Goal: Task Accomplishment & Management: Manage account settings

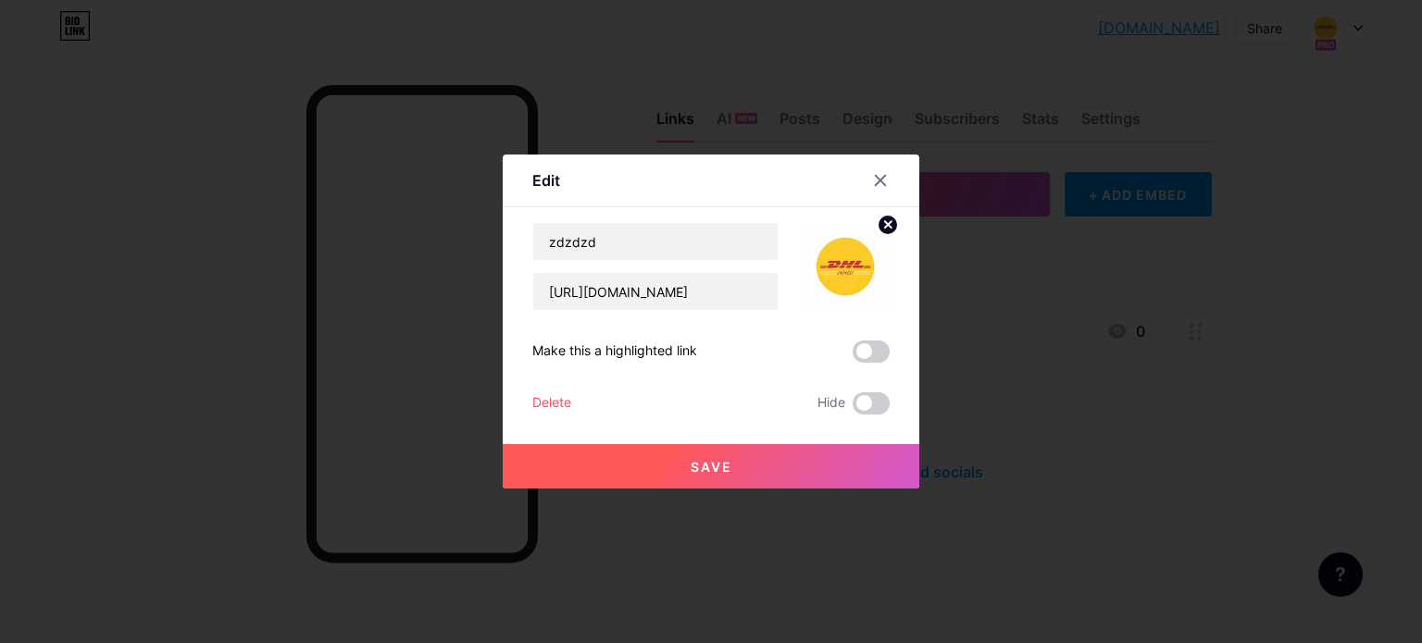
click at [711, 466] on span "Save" at bounding box center [712, 467] width 42 height 16
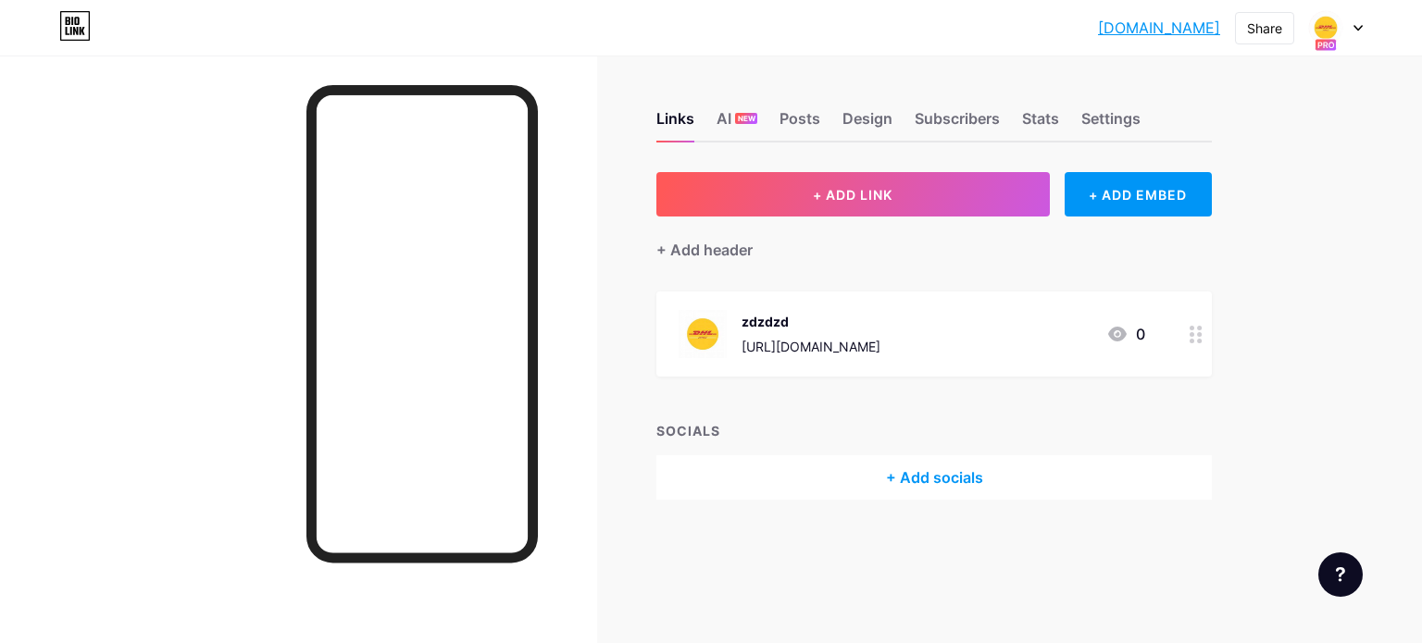
click at [1151, 34] on link "[DOMAIN_NAME]" at bounding box center [1159, 28] width 122 height 22
click at [1160, 32] on link "[DOMAIN_NAME]" at bounding box center [1159, 28] width 122 height 22
click at [1042, 121] on div "Stats" at bounding box center [1040, 123] width 37 height 33
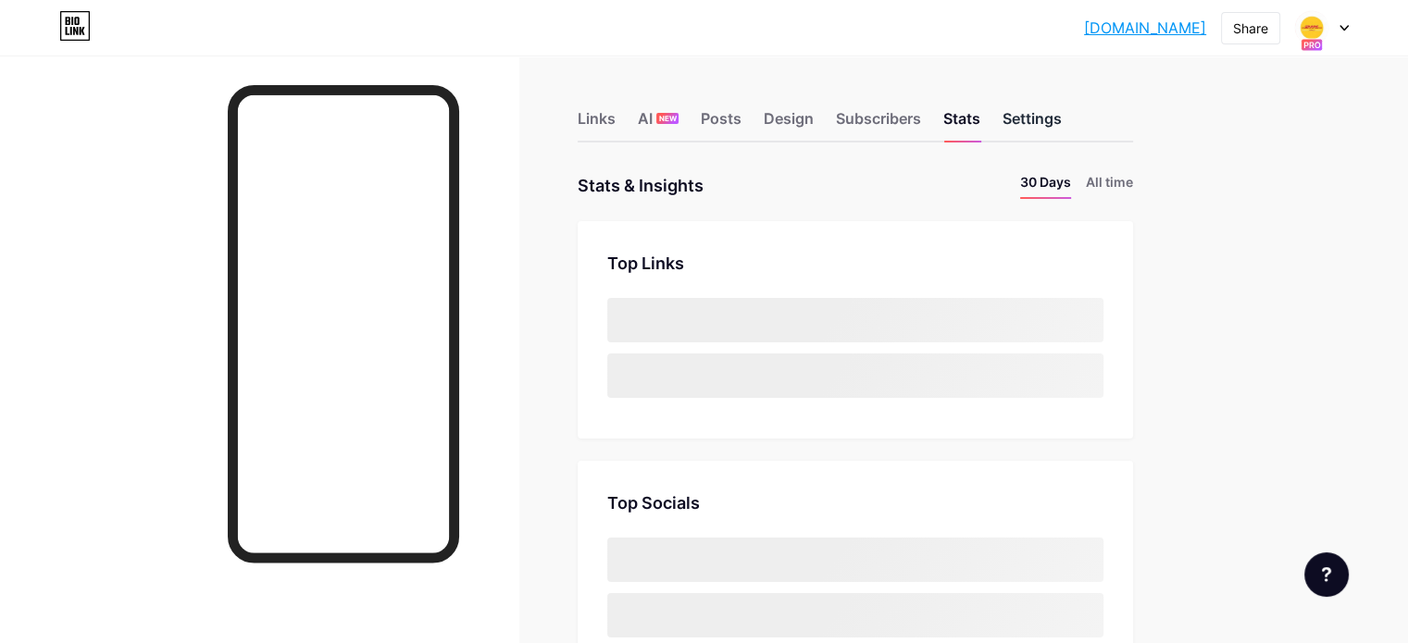
click at [1062, 122] on div "Settings" at bounding box center [1031, 123] width 59 height 33
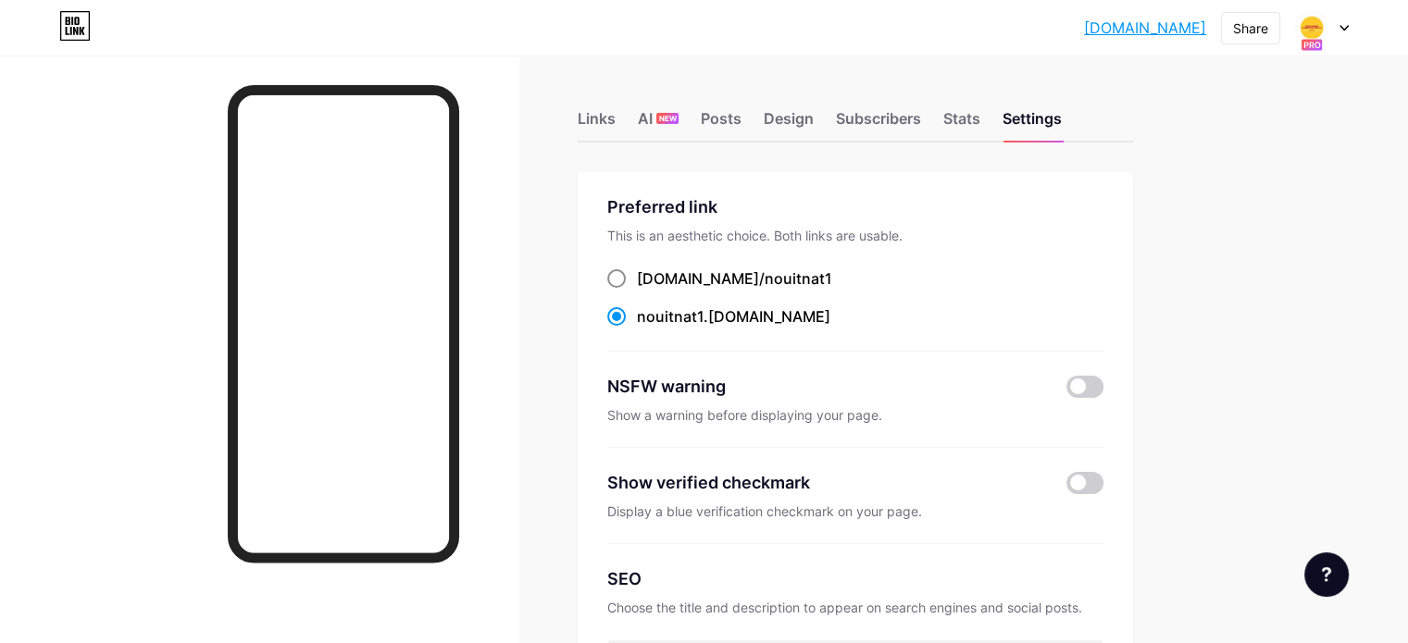
click at [798, 274] on span "nouitnat1" at bounding box center [799, 278] width 68 height 19
click at [649, 290] on input "[DOMAIN_NAME]/ nouitnat1" at bounding box center [643, 296] width 12 height 12
radio input "true"
drag, startPoint x: 865, startPoint y: 273, endPoint x: 714, endPoint y: 281, distance: 151.1
click at [715, 281] on div "[DOMAIN_NAME]/ nouitnat1" at bounding box center [855, 279] width 496 height 23
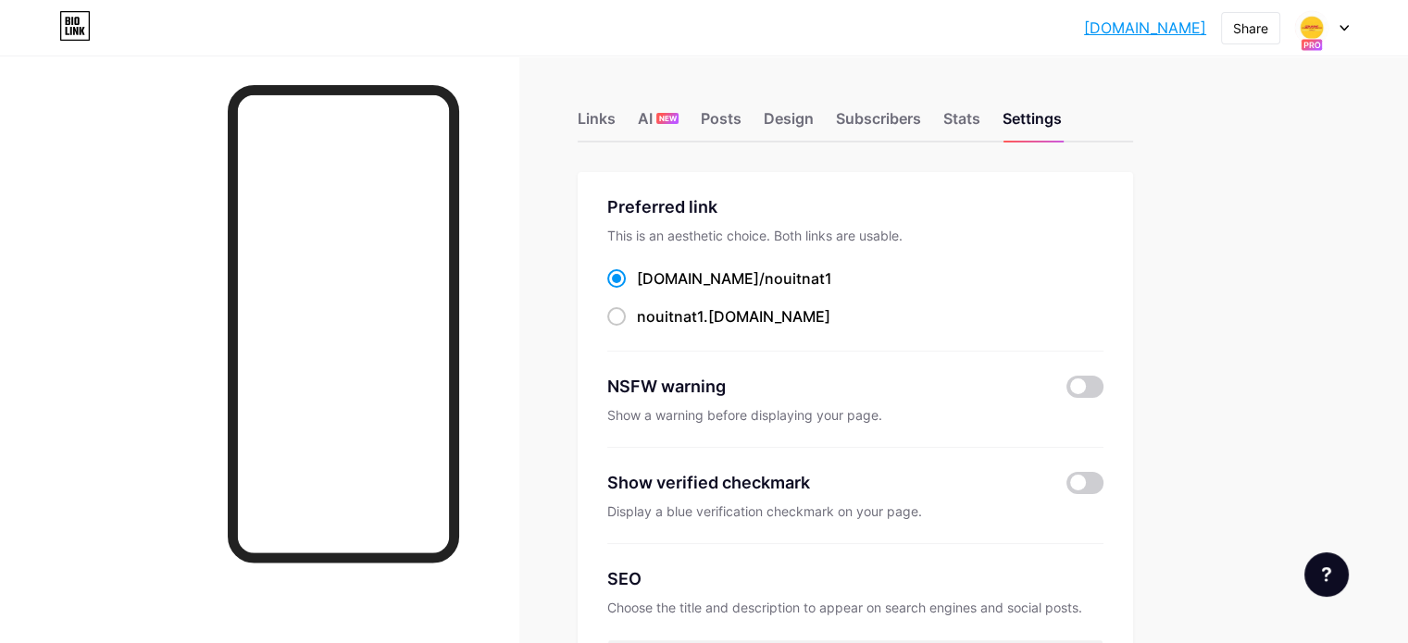
copy label "[DOMAIN_NAME]/ nouitnat1"
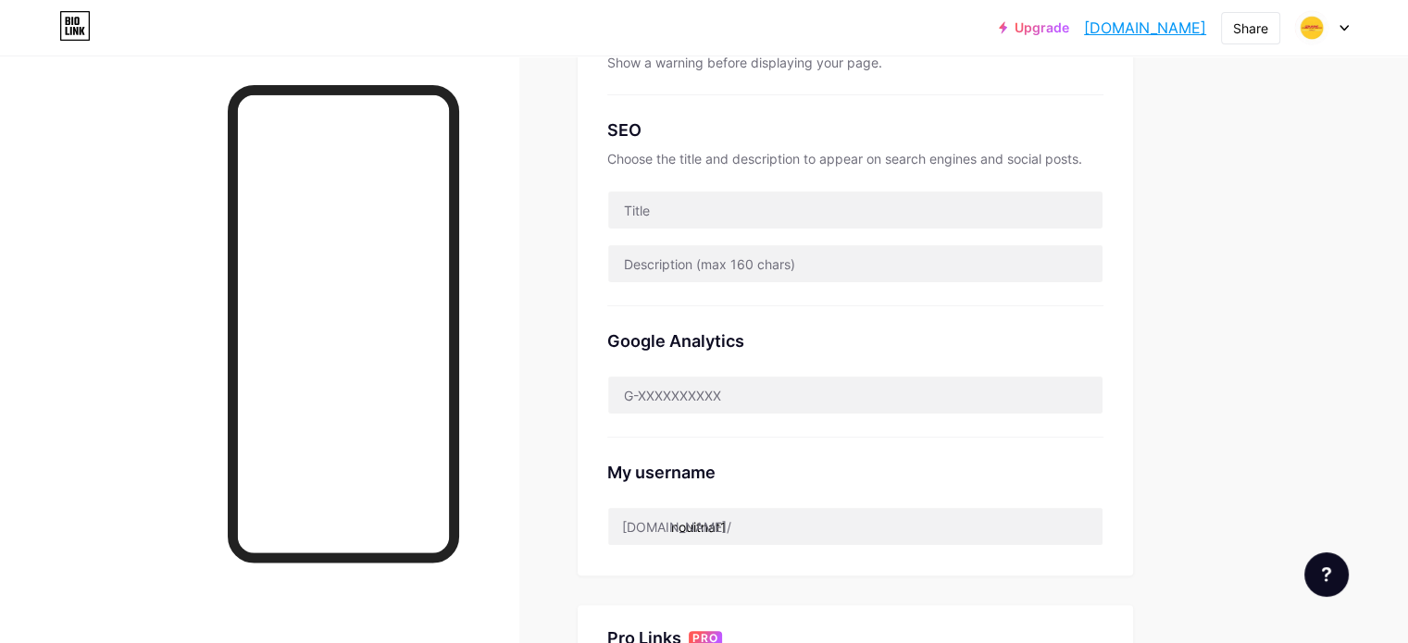
scroll to position [44, 0]
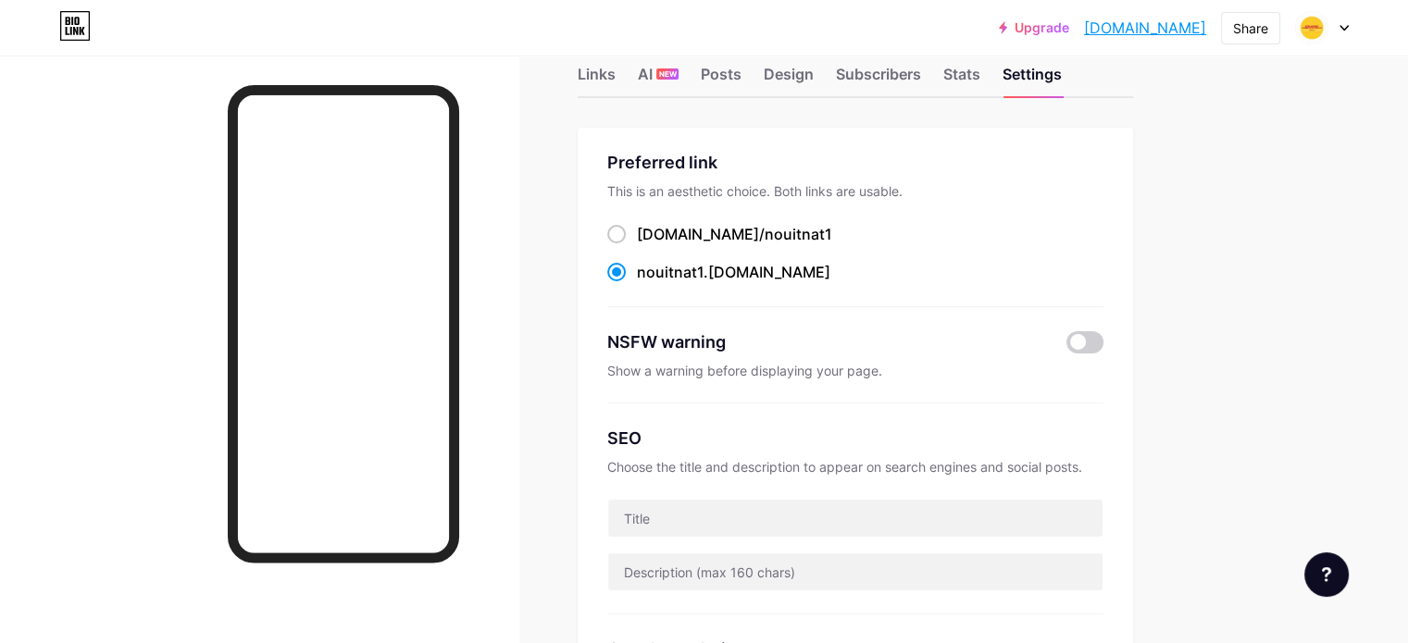
click at [683, 62] on div "Links AI NEW Posts Design Subscribers Stats Settings" at bounding box center [855, 65] width 555 height 65
click at [616, 69] on div "Links" at bounding box center [597, 79] width 38 height 33
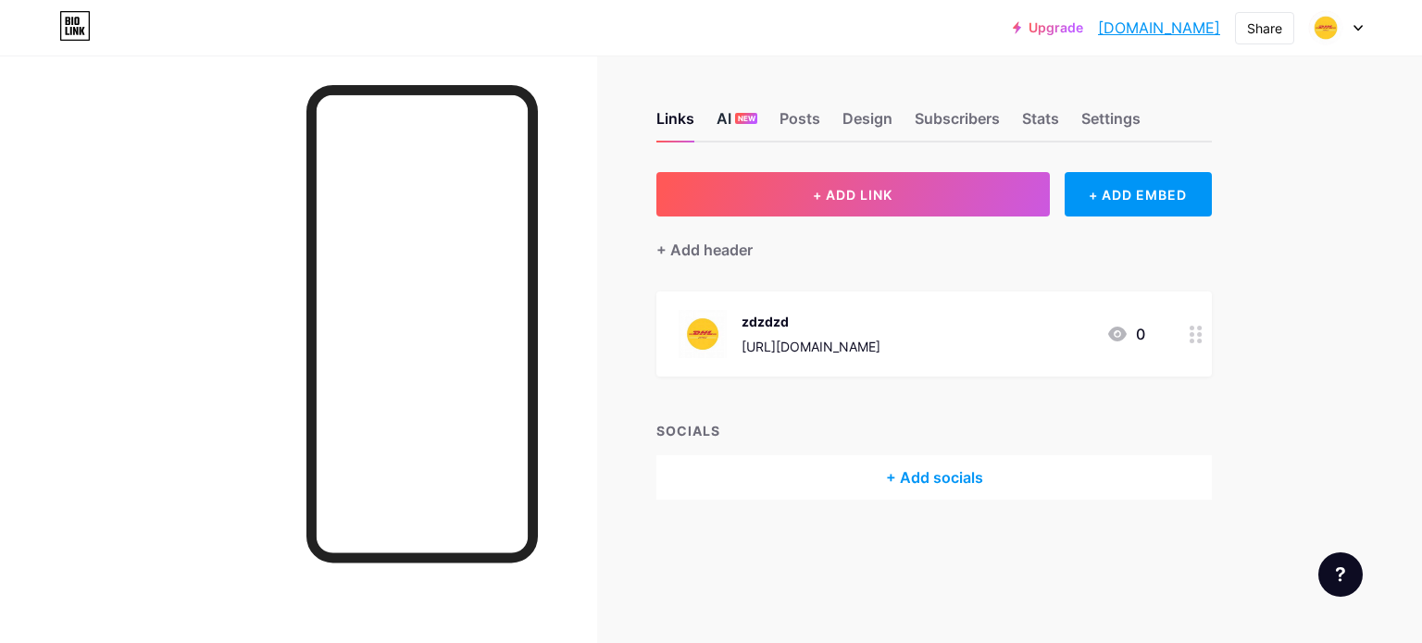
click at [738, 120] on span "NEW" at bounding box center [747, 118] width 18 height 11
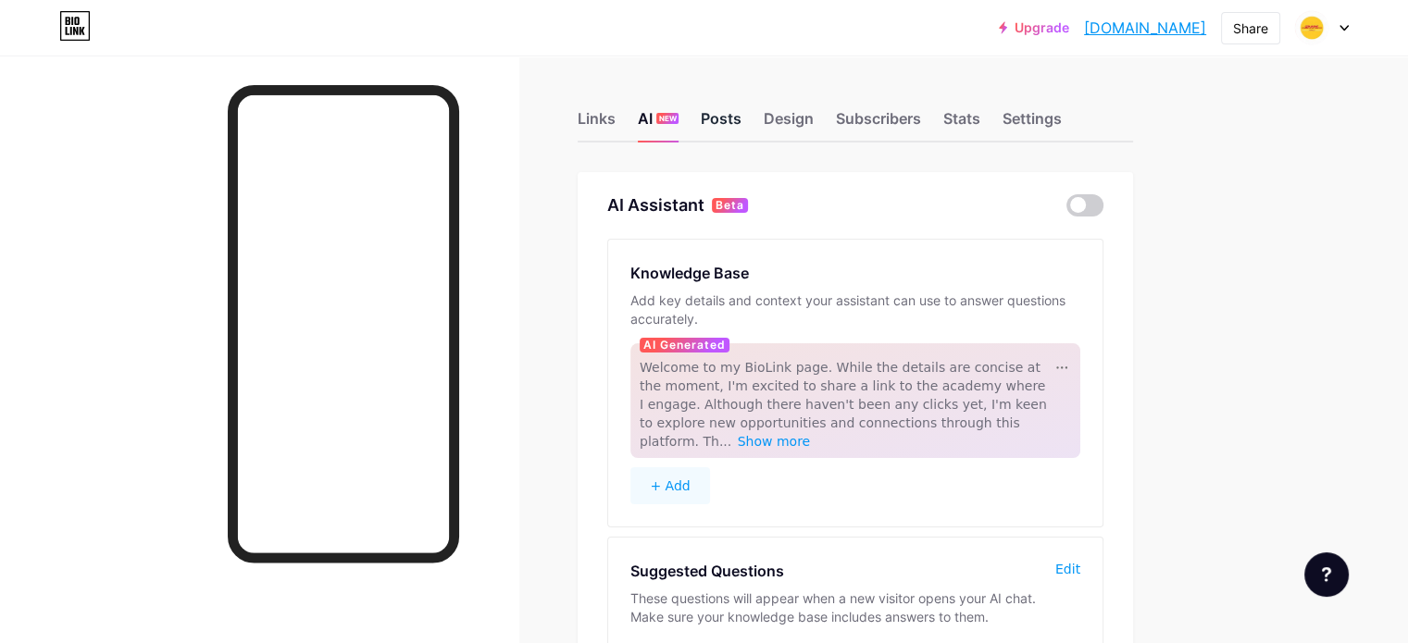
click at [741, 118] on div "Posts" at bounding box center [721, 123] width 41 height 33
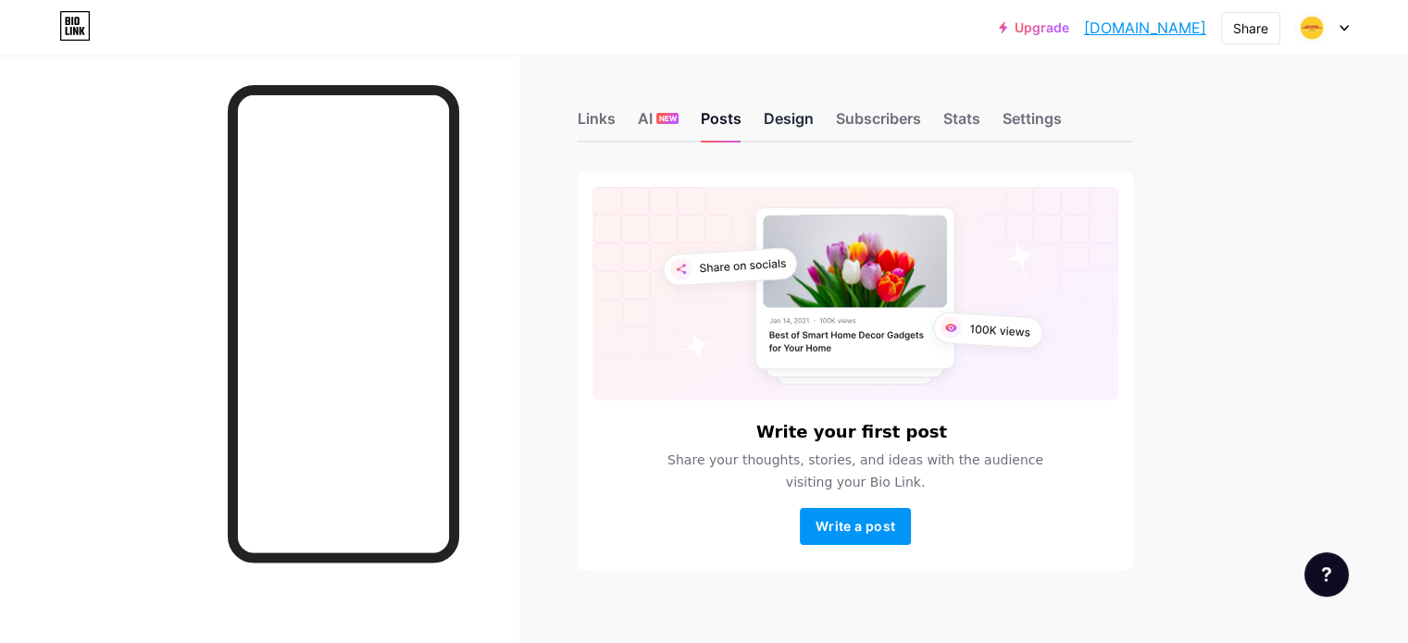
click at [814, 122] on div "Design" at bounding box center [789, 123] width 50 height 33
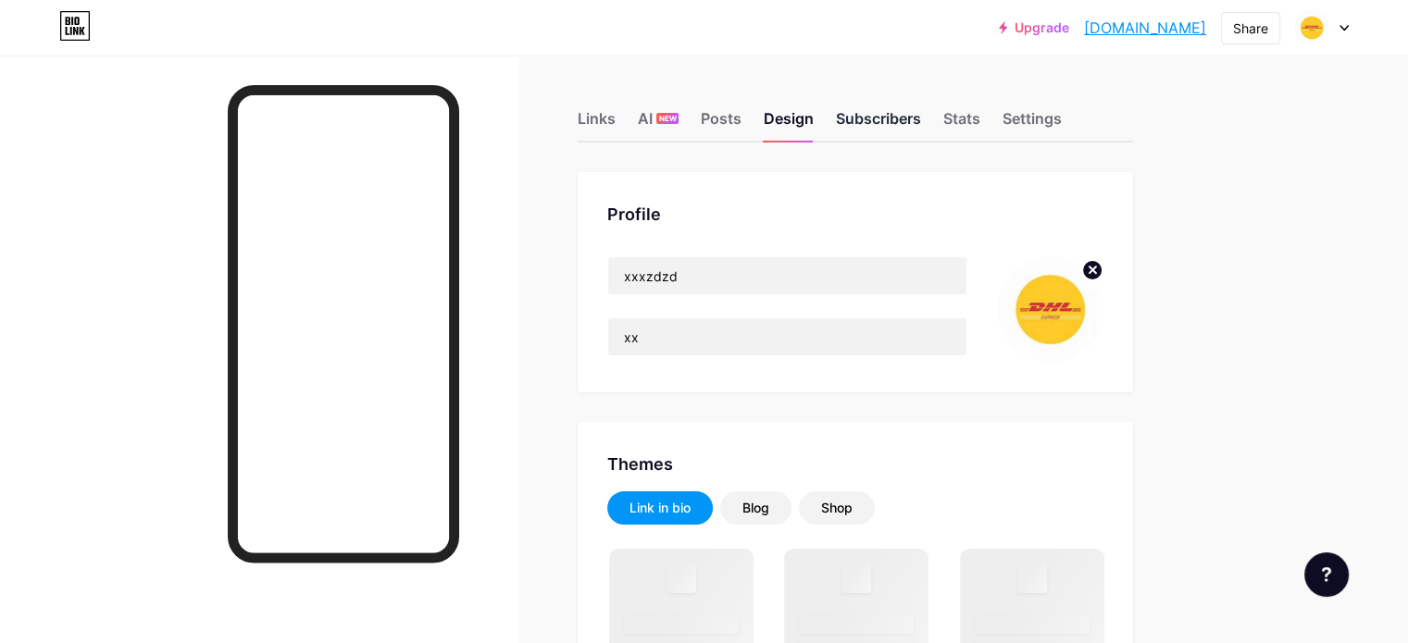
click at [921, 131] on div "Subscribers" at bounding box center [878, 123] width 85 height 33
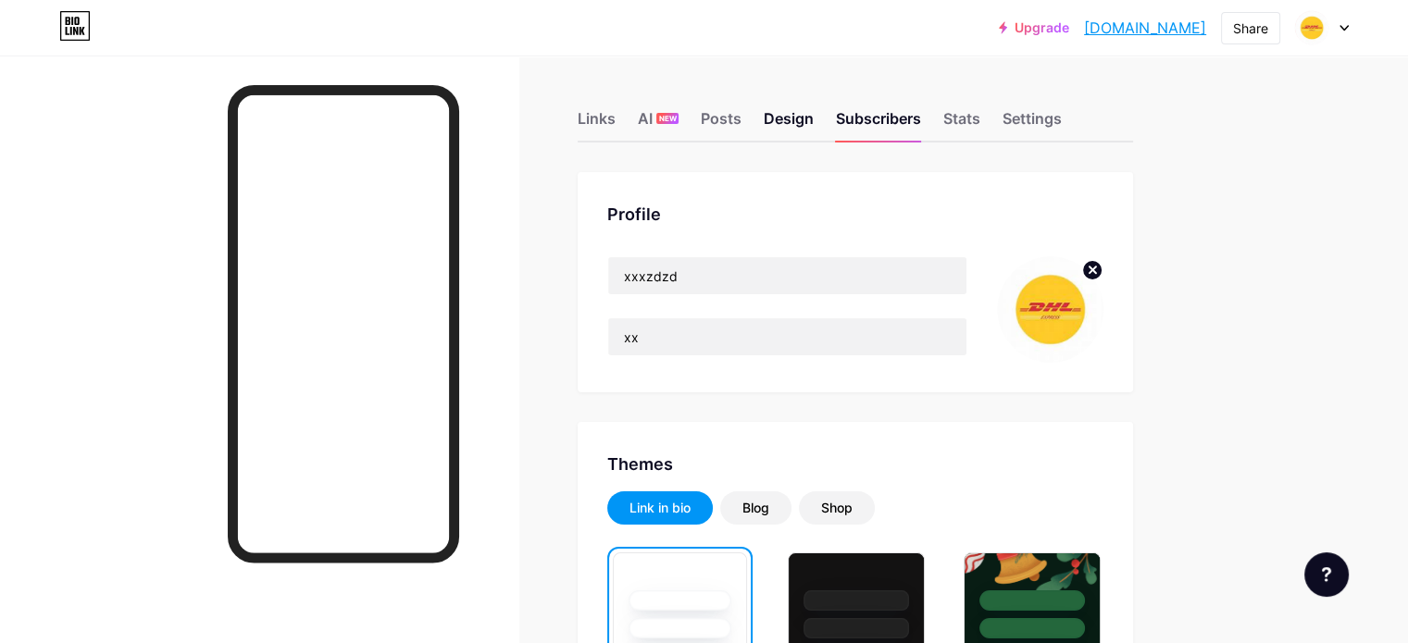
scroll to position [327, 0]
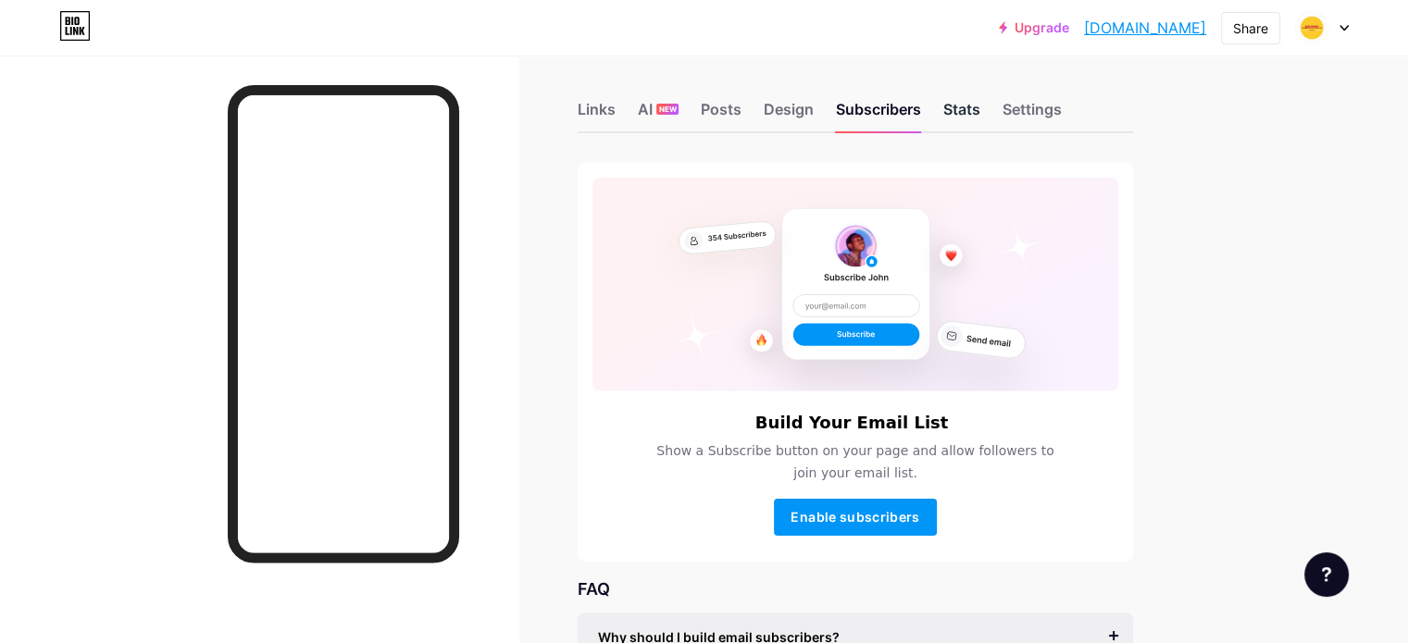
scroll to position [240, 0]
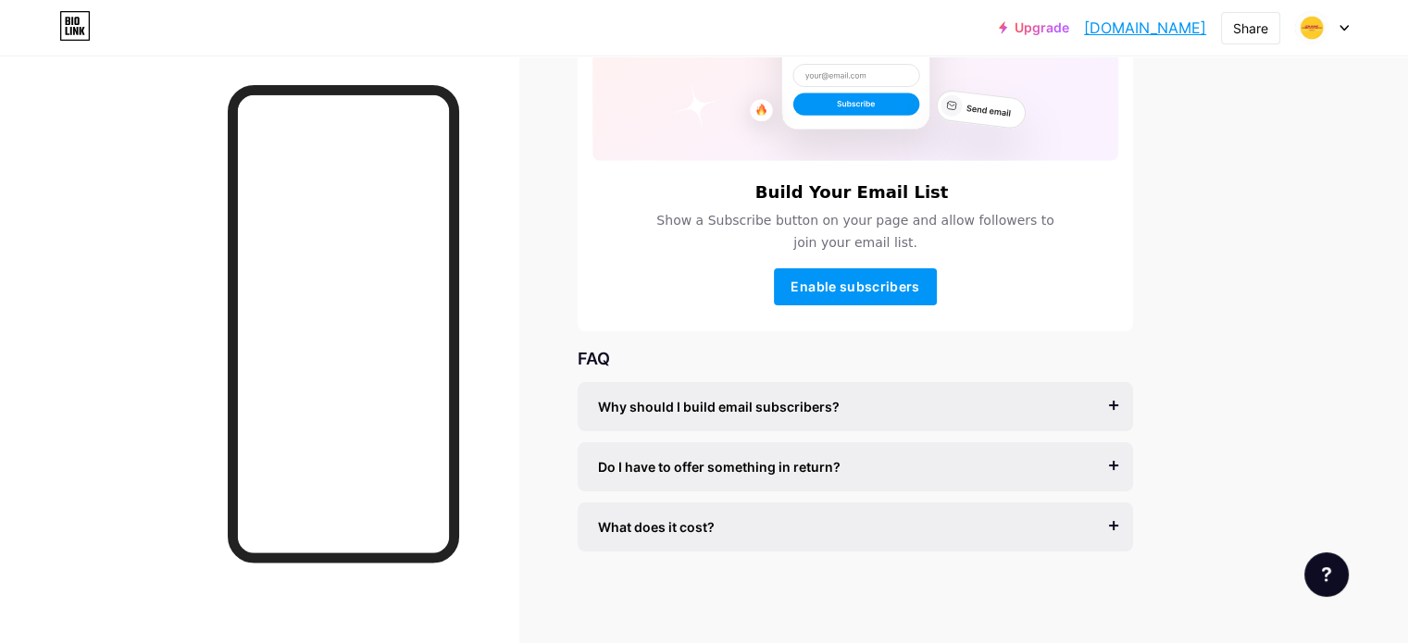
click at [1052, 121] on div "Links AI NEW Posts Design Subscribers Stats Settings Build Your Email List Show…" at bounding box center [605, 230] width 1211 height 828
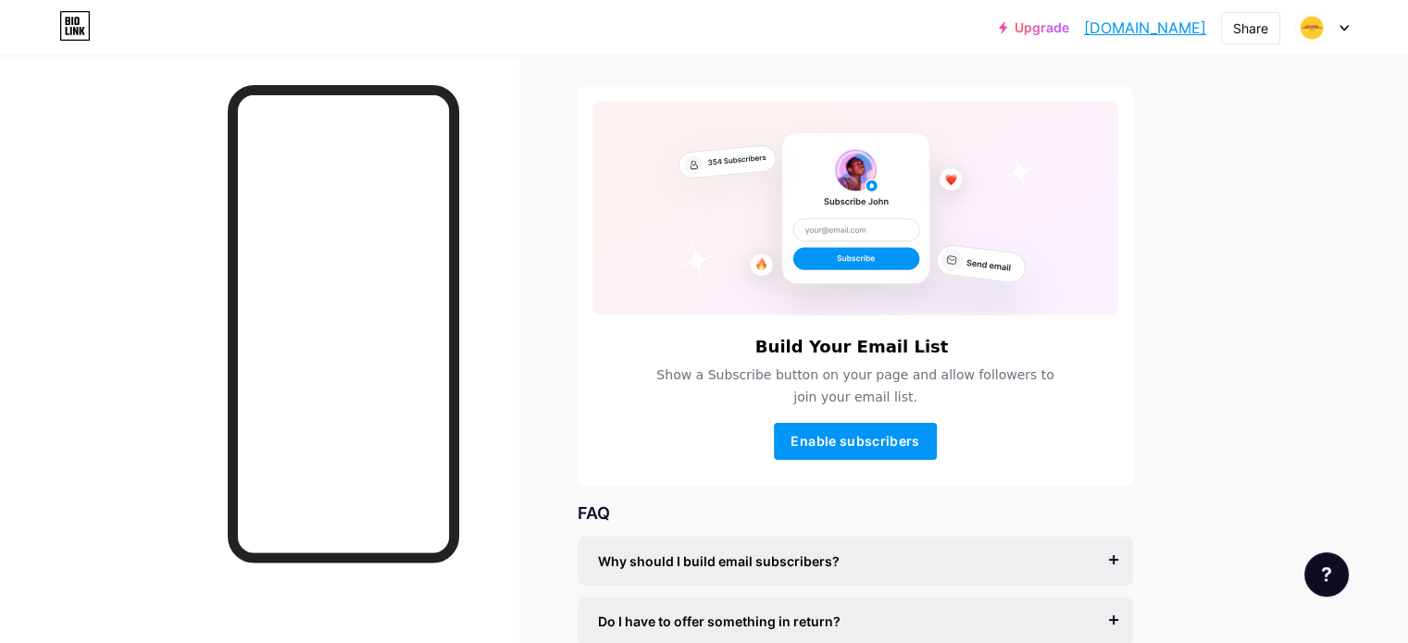
scroll to position [0, 0]
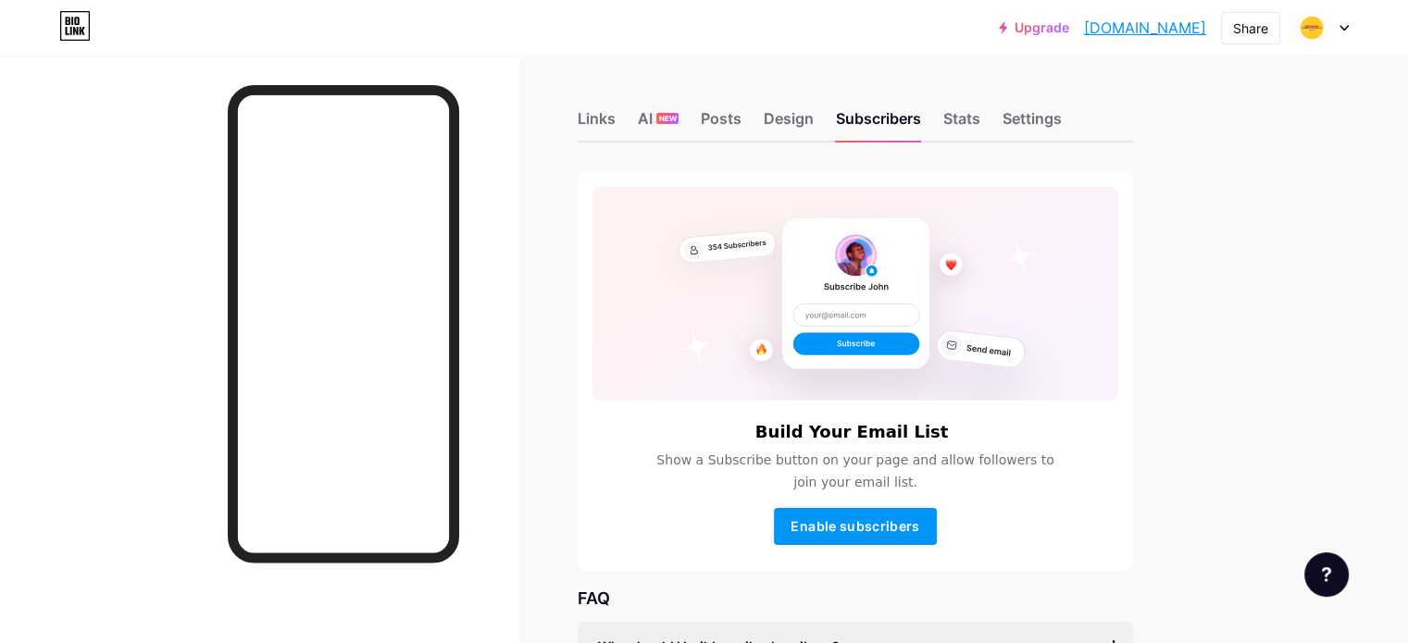
click at [980, 125] on div "Stats" at bounding box center [961, 123] width 37 height 33
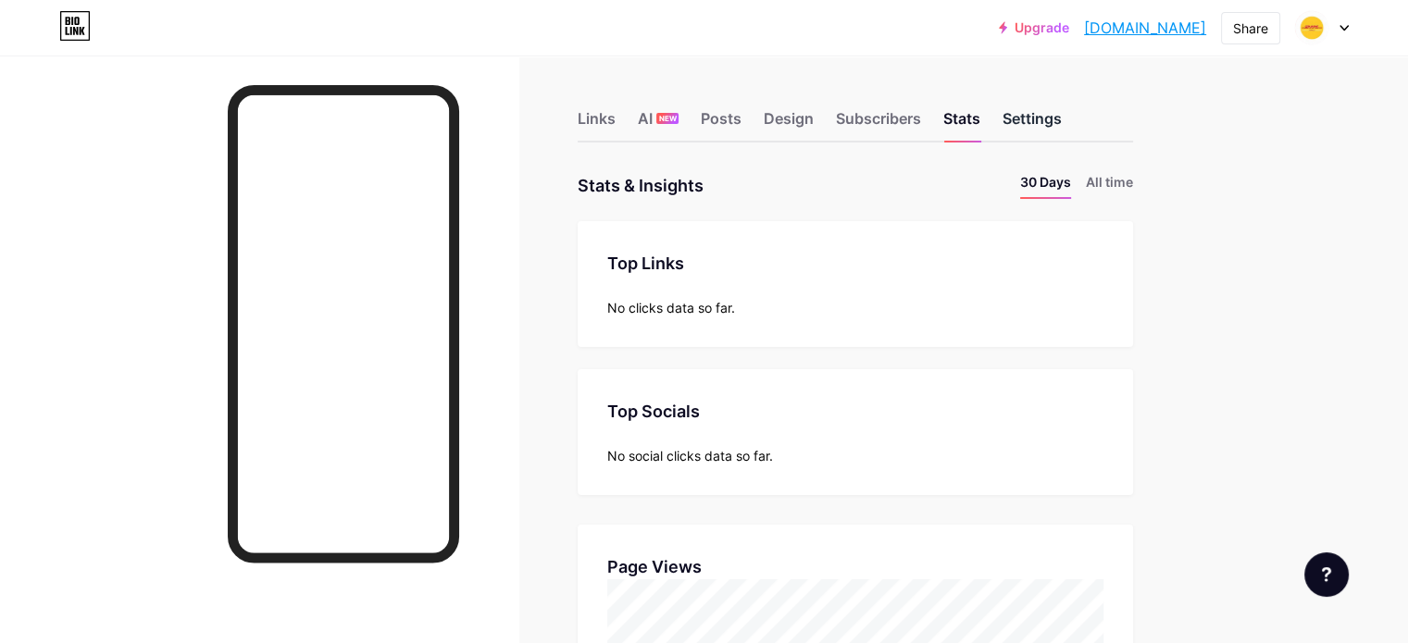
click at [1062, 118] on div "Settings" at bounding box center [1031, 123] width 59 height 33
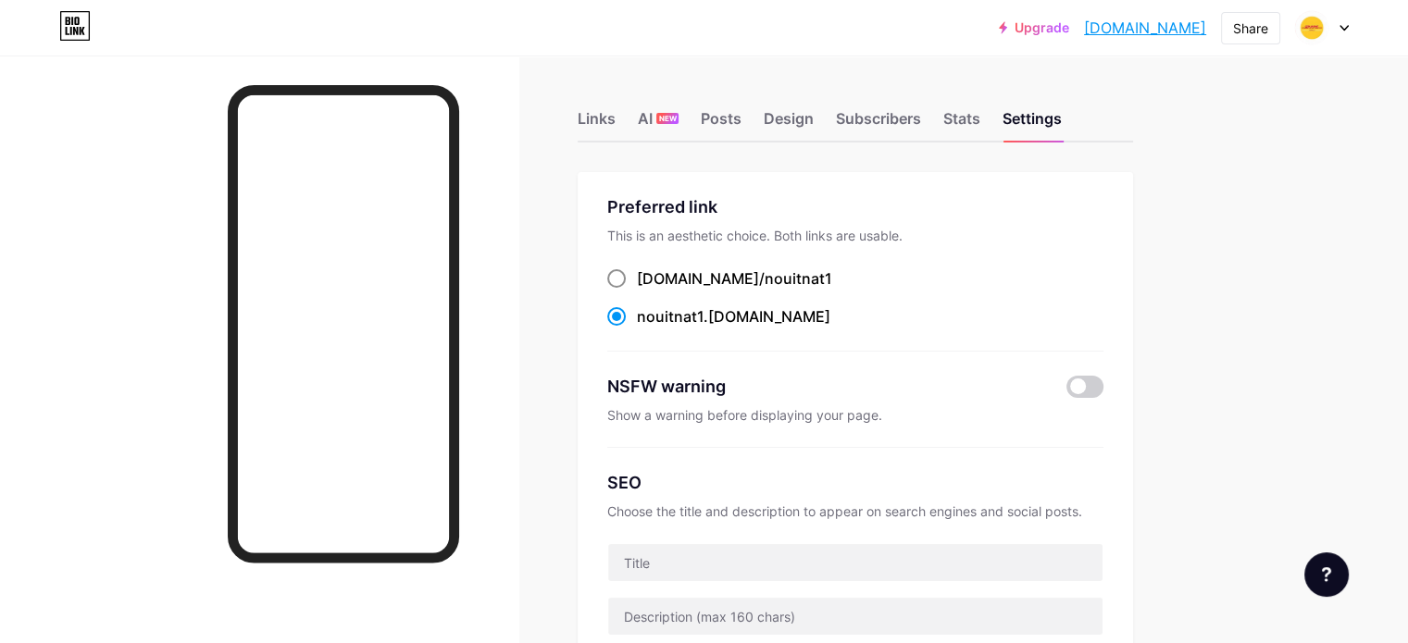
click at [805, 279] on span "nouitnat1" at bounding box center [799, 278] width 68 height 19
click at [649, 290] on input "[DOMAIN_NAME]/ nouitnat1" at bounding box center [643, 296] width 12 height 12
radio input "true"
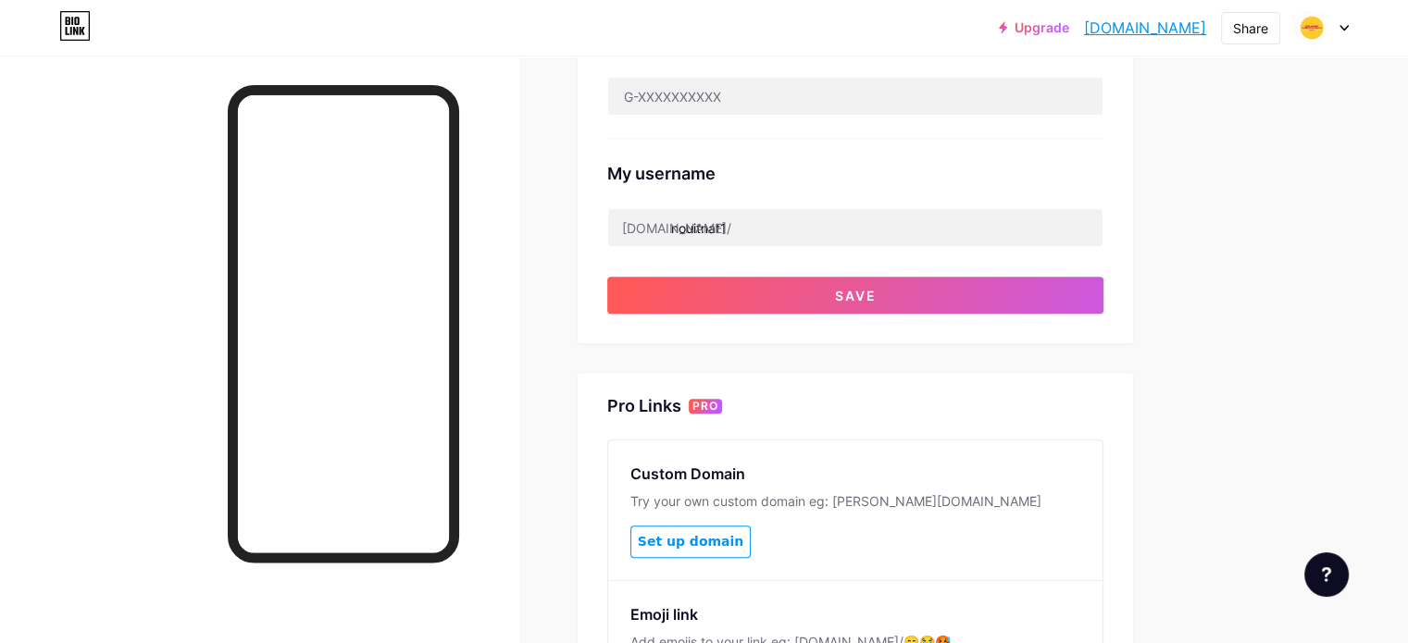
scroll to position [882, 0]
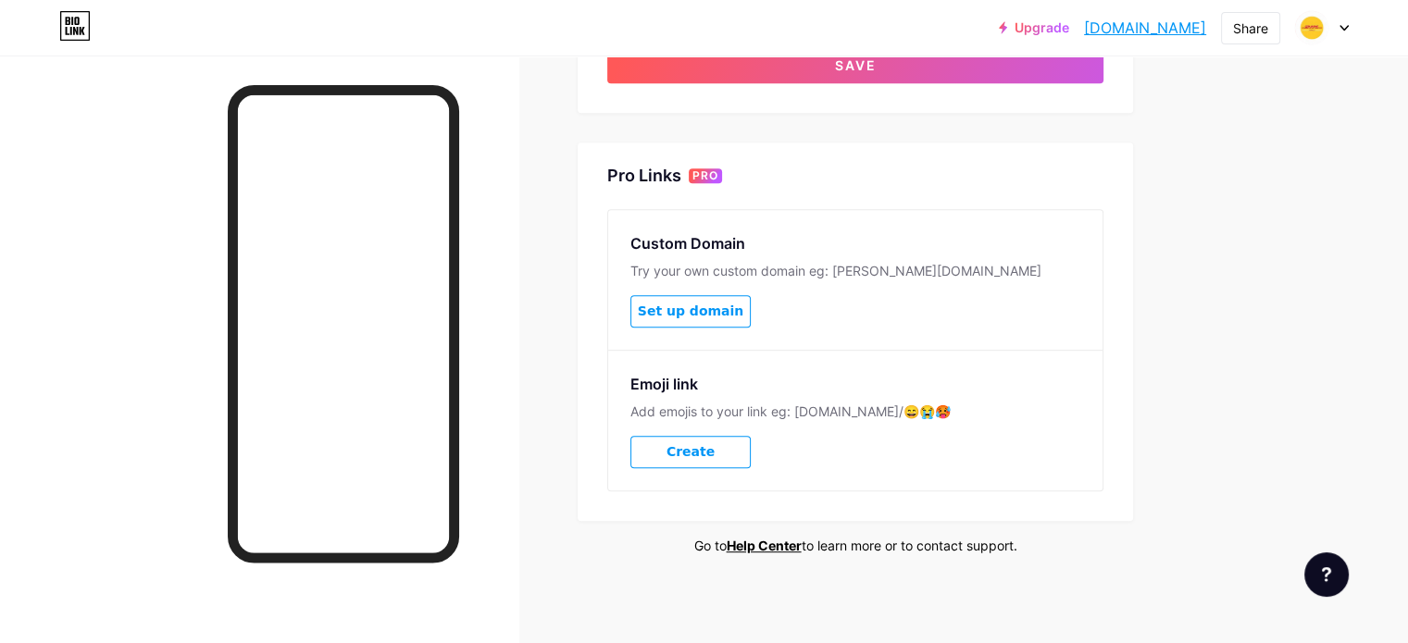
click at [751, 310] on button "Set up domain" at bounding box center [690, 311] width 120 height 32
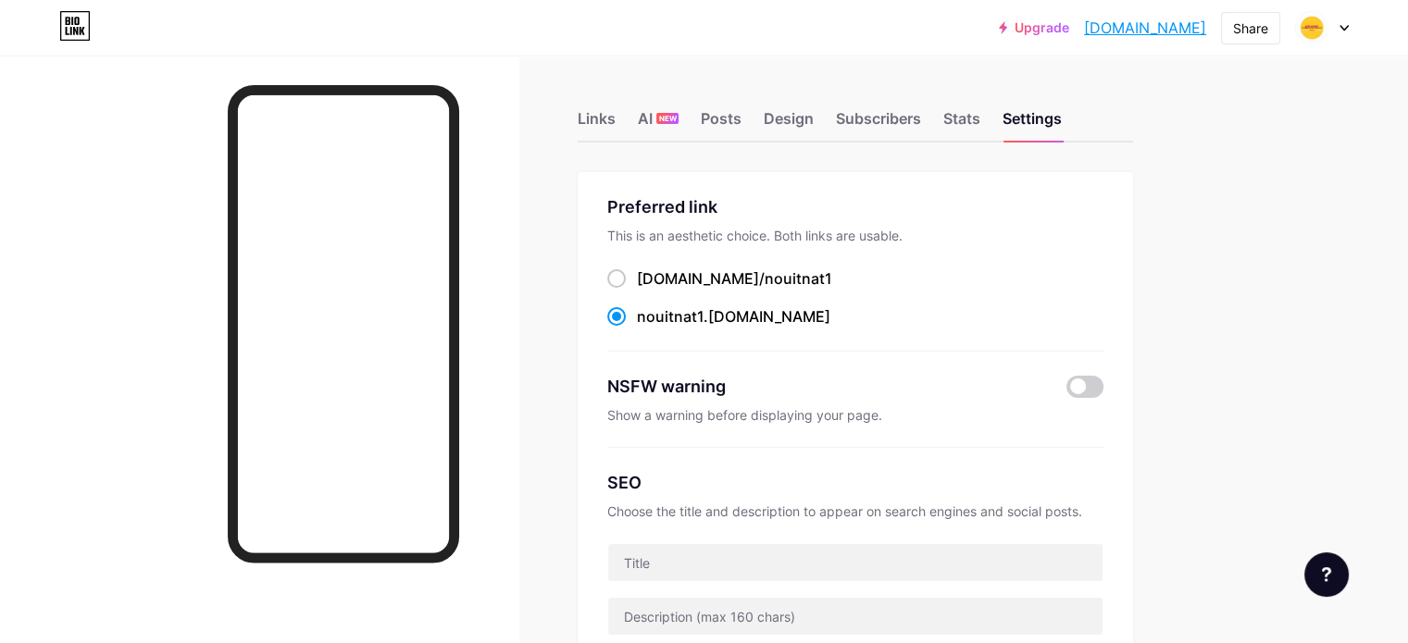
click at [804, 312] on div "nouitnat1 .bio.link" at bounding box center [733, 316] width 193 height 22
click at [649, 328] on input "nouitnat1 .bio.link" at bounding box center [643, 334] width 12 height 12
drag, startPoint x: 869, startPoint y: 320, endPoint x: 717, endPoint y: 317, distance: 151.8
click at [717, 317] on div "nouitnat1 .bio.link" at bounding box center [855, 316] width 496 height 23
copy label "nouitnat1 .bio.link"
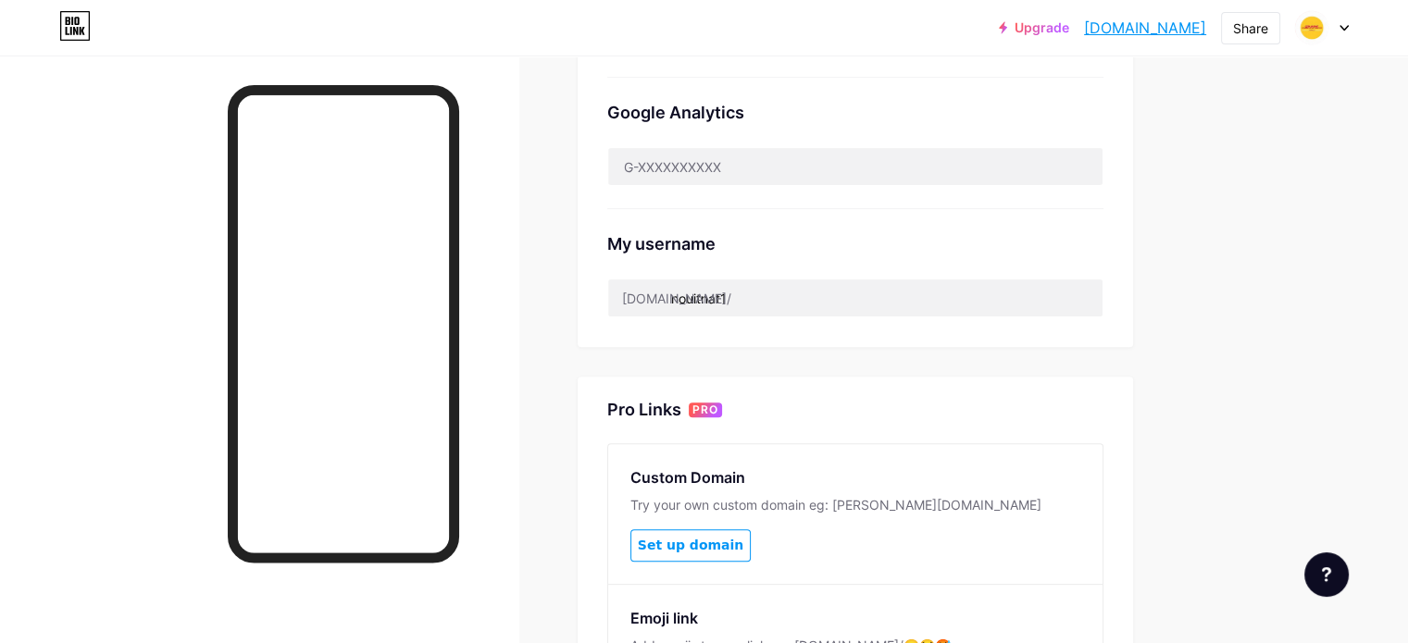
scroll to position [616, 0]
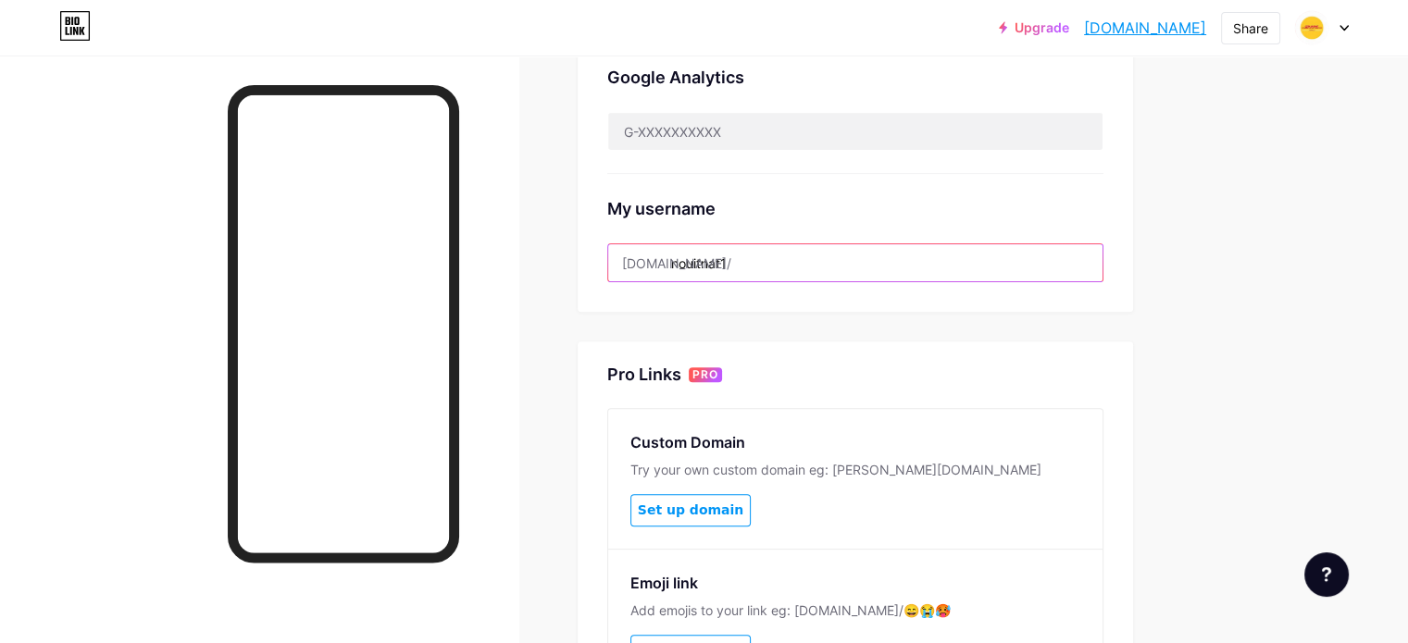
click at [926, 261] on input "nouitnat1" at bounding box center [855, 262] width 494 height 37
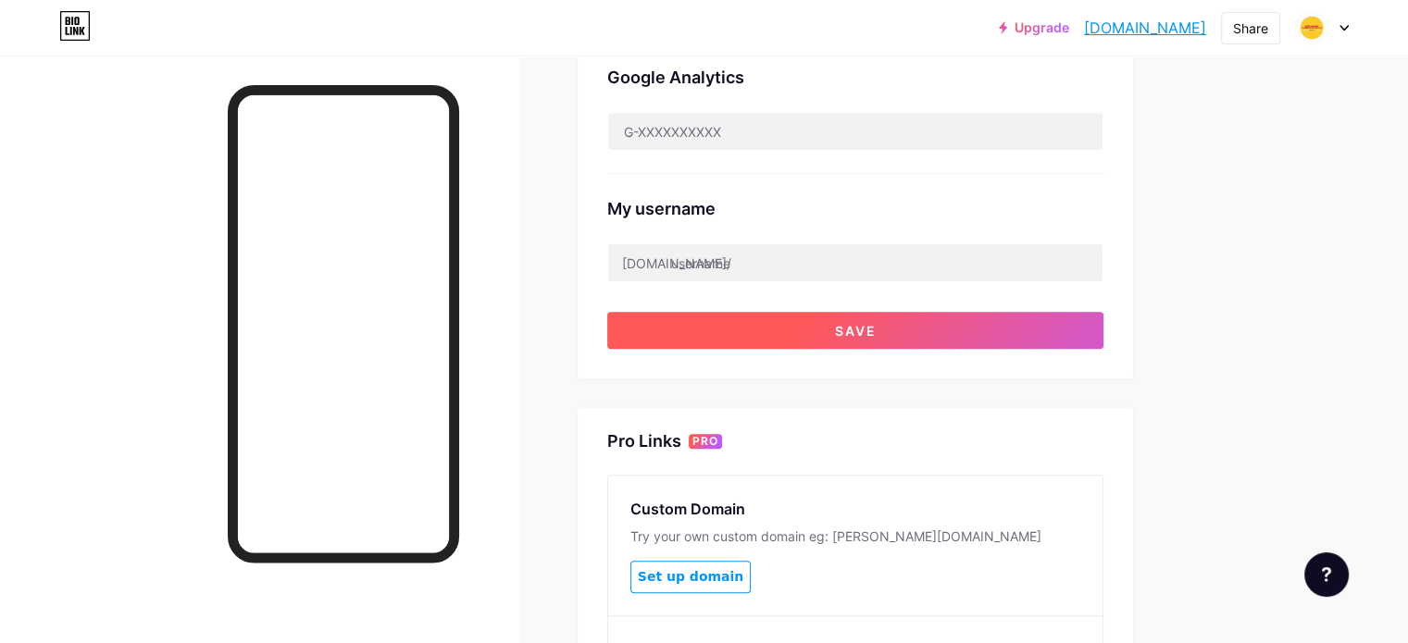
click at [930, 342] on button "Save" at bounding box center [855, 330] width 496 height 37
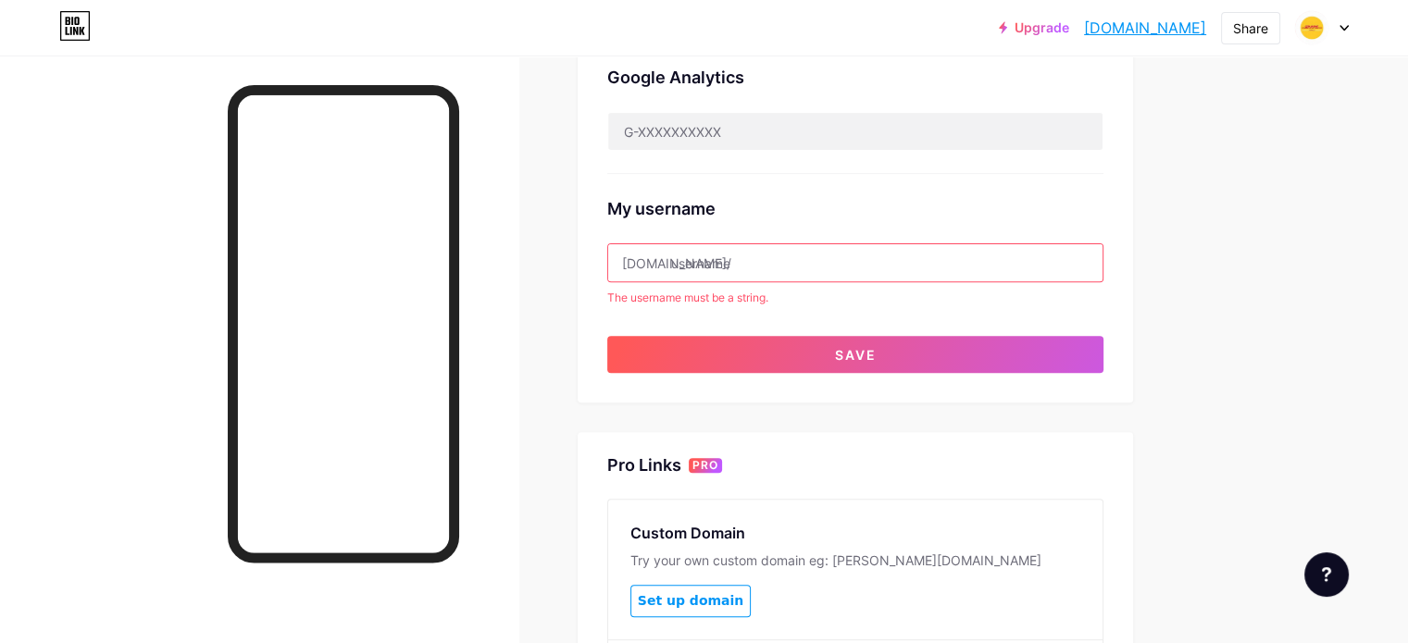
click at [1325, 243] on div "Upgrade nouitnat1.bio.l... nouitnat1.bio.link Share Switch accounts xxxzdzd bio…" at bounding box center [704, 161] width 1408 height 1554
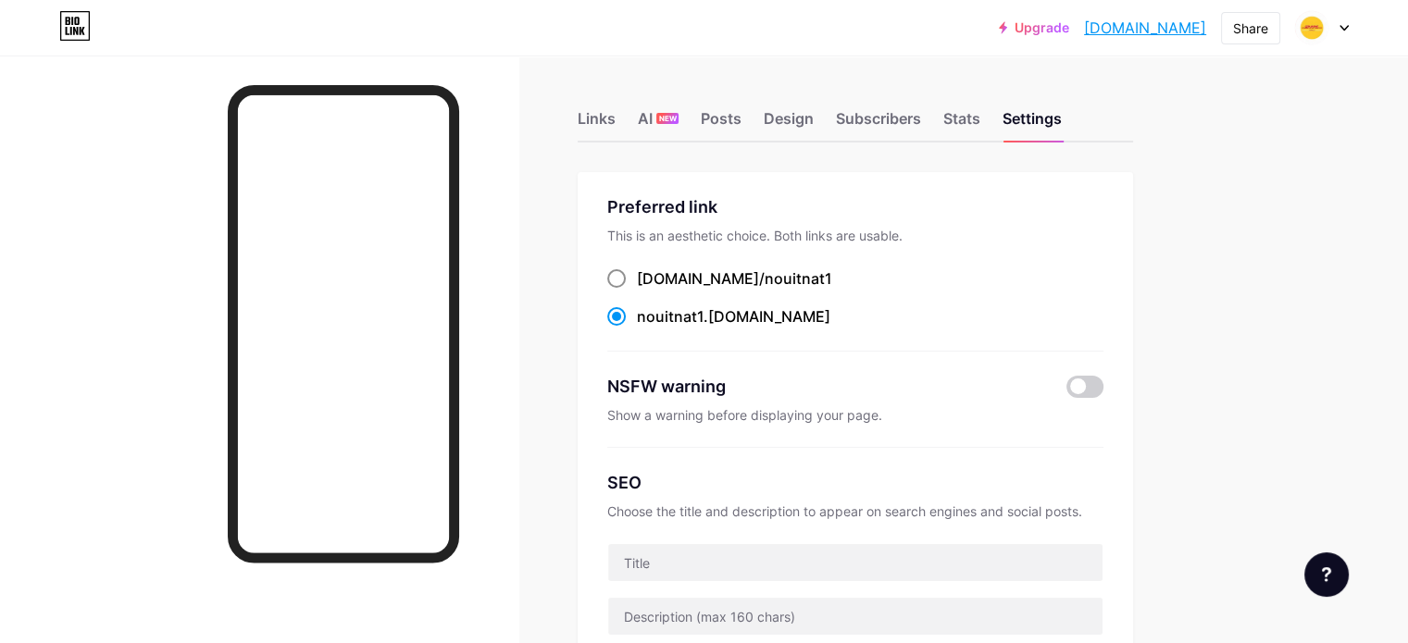
click at [774, 284] on span "nouitnat1" at bounding box center [799, 278] width 68 height 19
click at [649, 290] on input "[DOMAIN_NAME]/ nouitnat1" at bounding box center [643, 296] width 12 height 12
radio input "true"
click at [1145, 39] on div "Upgrade nouitnat1.bio.l... [DOMAIN_NAME]" at bounding box center [1102, 27] width 207 height 33
click at [1144, 26] on link "[DOMAIN_NAME]" at bounding box center [1145, 28] width 122 height 22
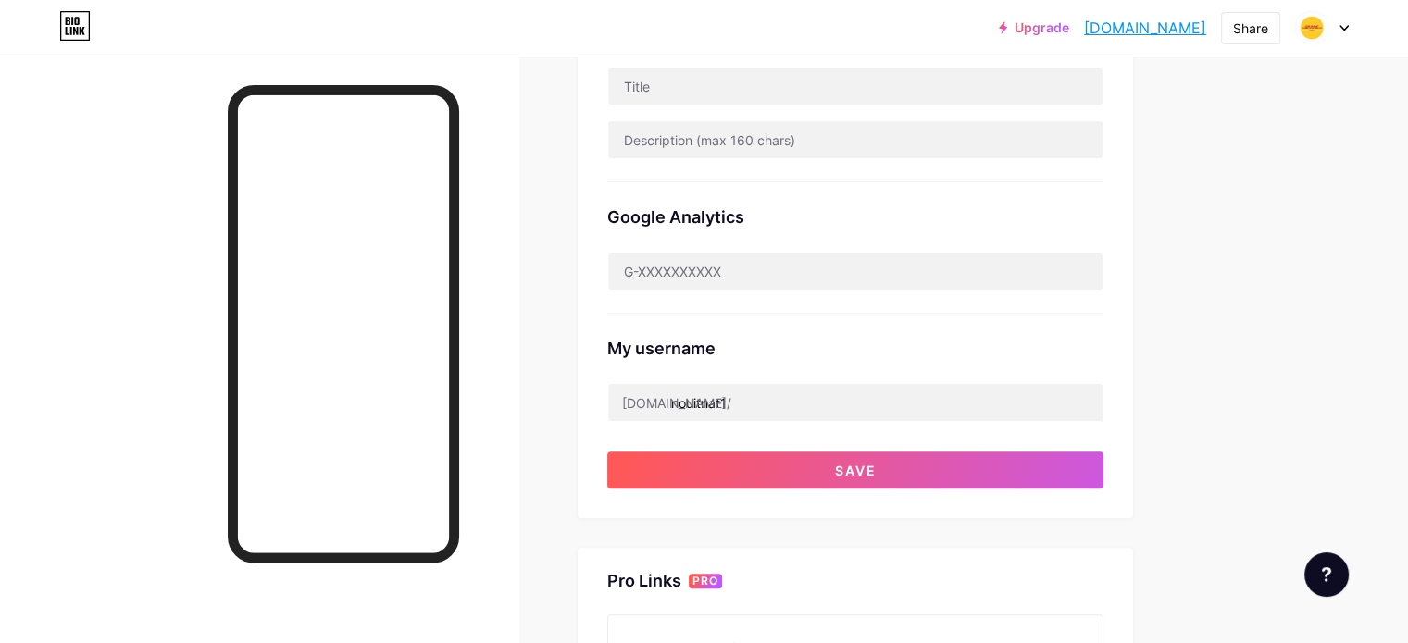
scroll to position [266, 0]
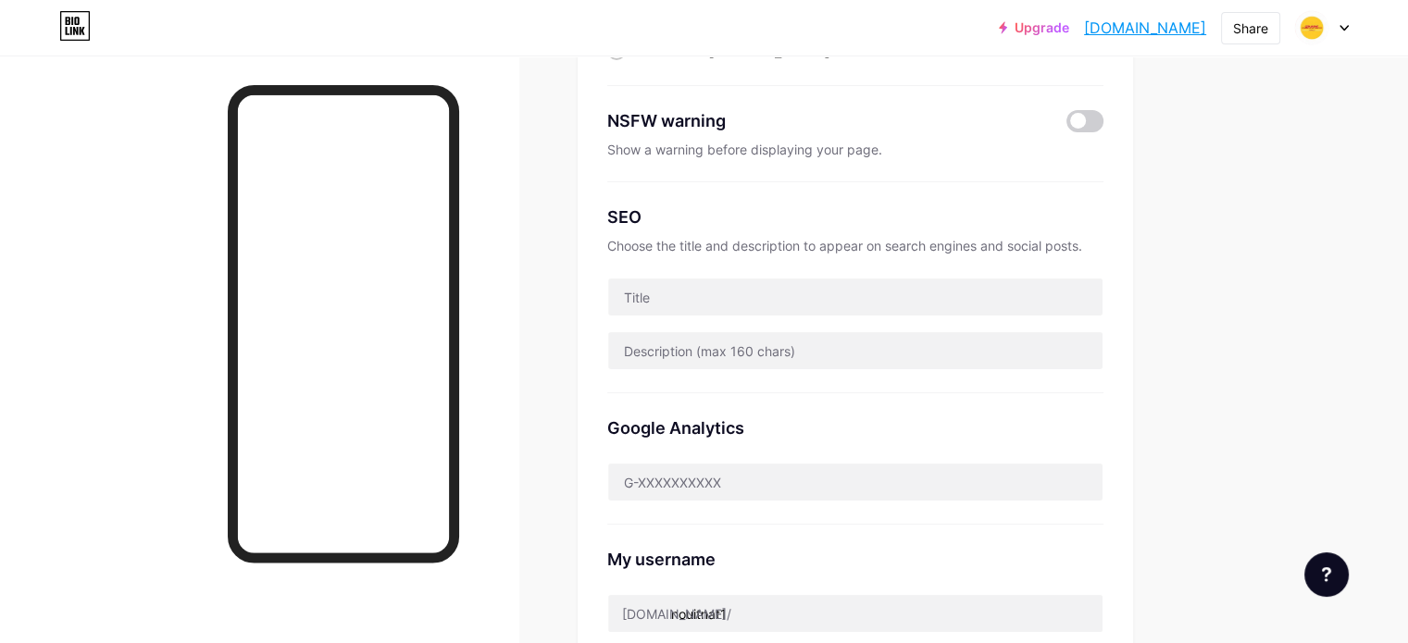
click at [1331, 28] on div at bounding box center [1322, 27] width 54 height 33
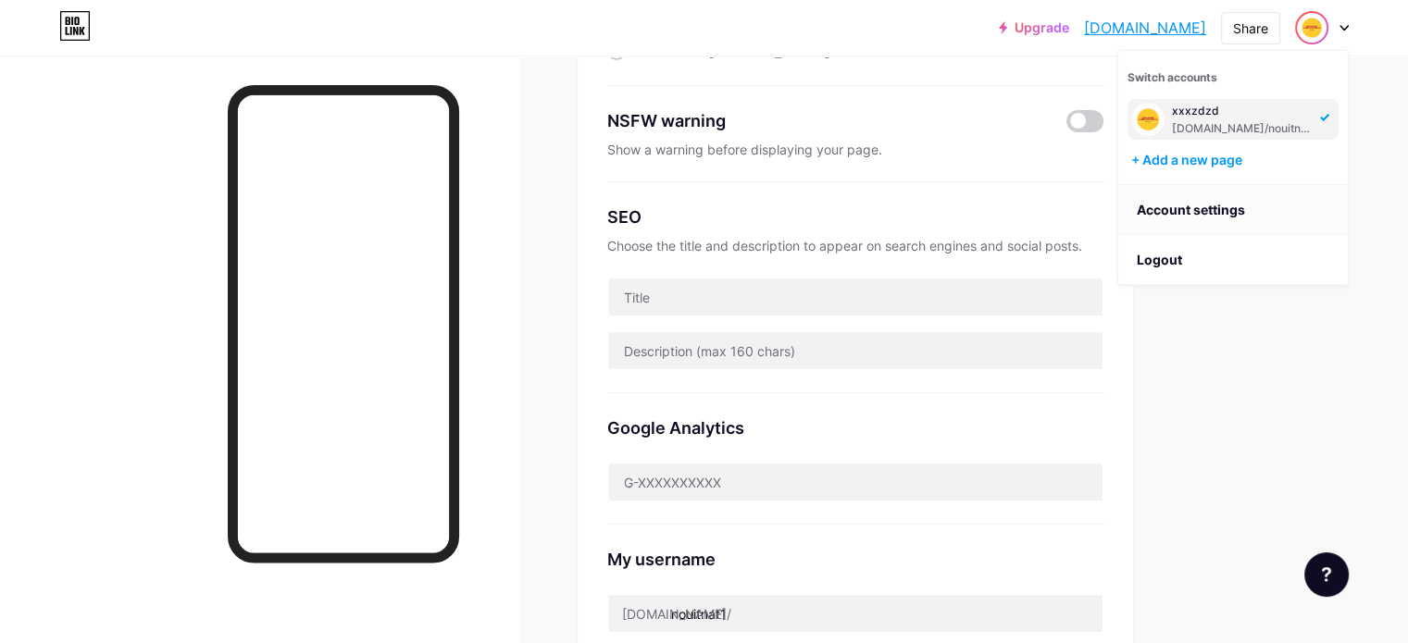
click at [1172, 223] on link "Account settings" at bounding box center [1233, 210] width 230 height 50
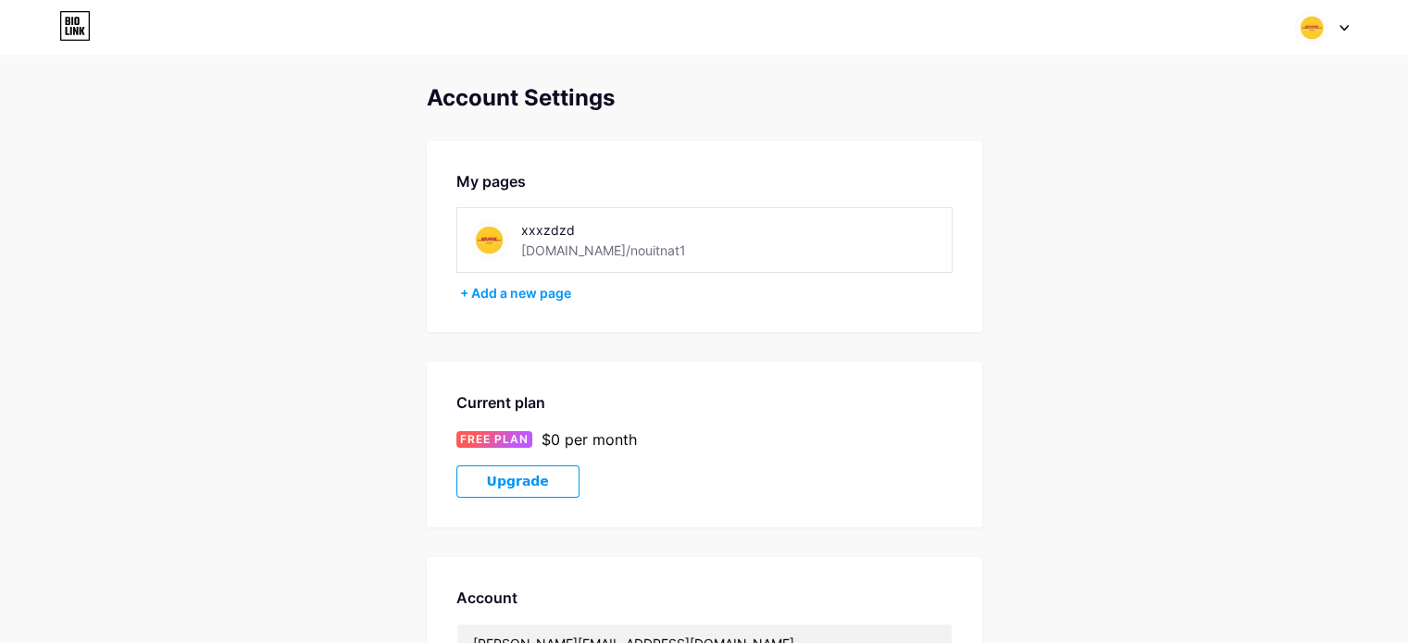
click at [529, 476] on span "Upgrade" at bounding box center [518, 482] width 62 height 16
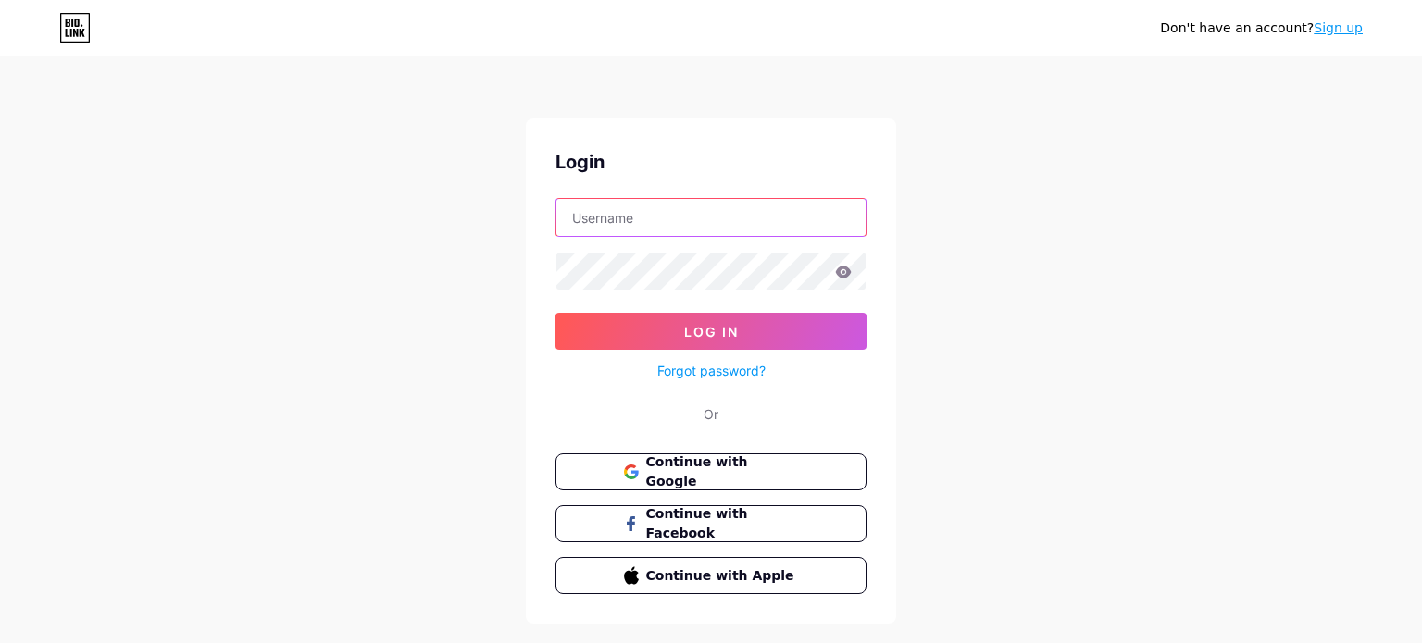
type input "[PERSON_NAME][EMAIL_ADDRESS][DOMAIN_NAME]"
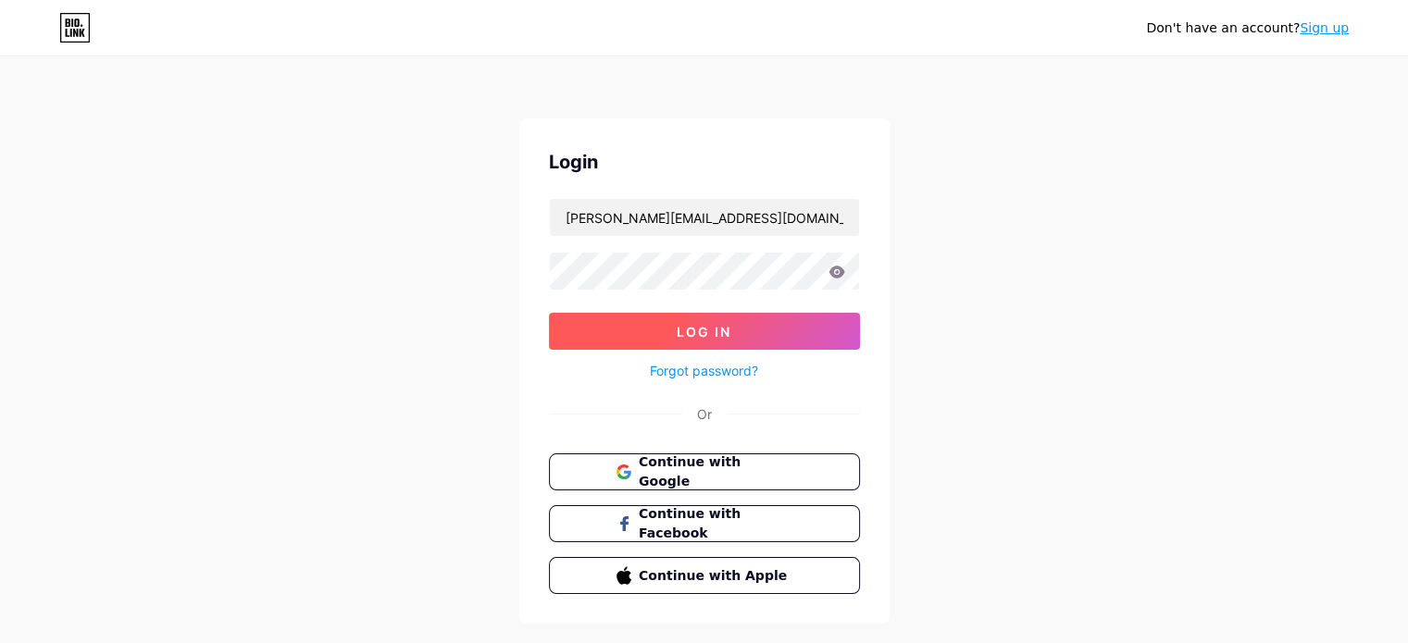
click at [639, 333] on button "Log In" at bounding box center [704, 331] width 311 height 37
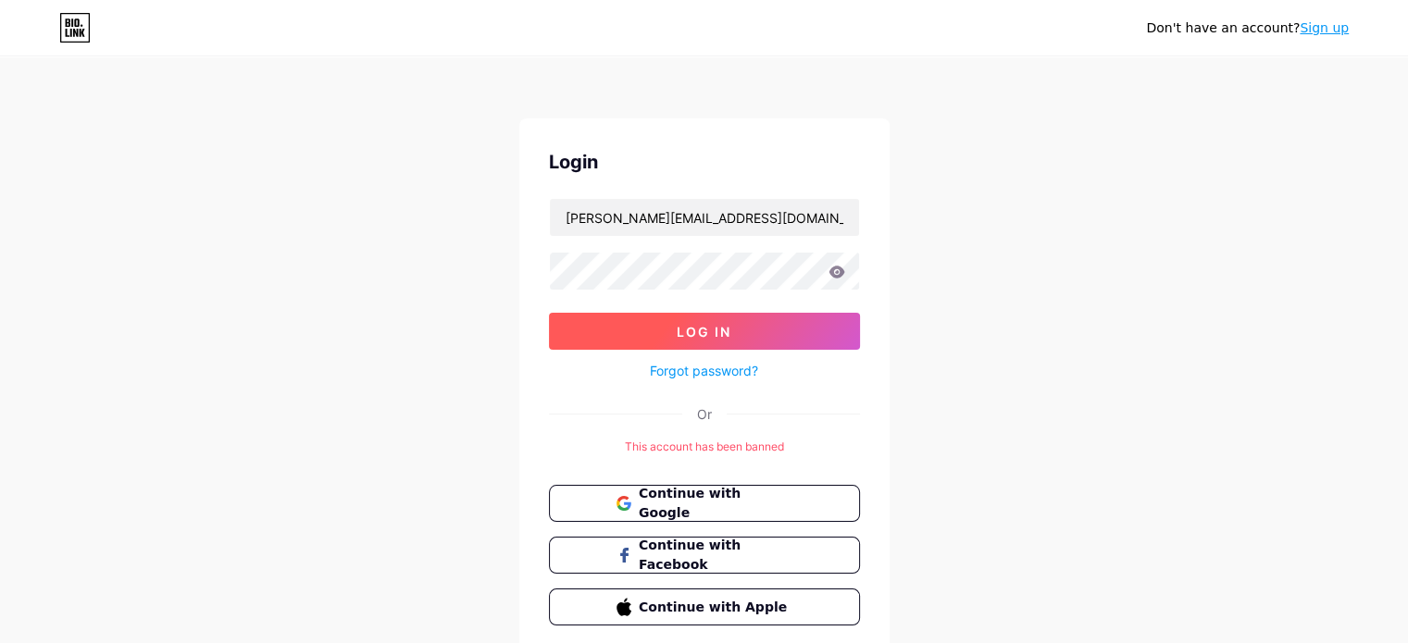
click at [690, 326] on span "Log In" at bounding box center [704, 332] width 55 height 16
